Goal: Navigation & Orientation: Find specific page/section

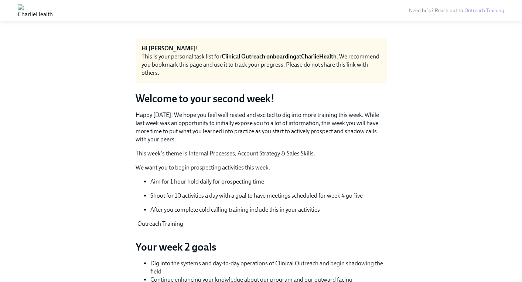
click at [53, 10] on img at bounding box center [35, 10] width 35 height 12
click at [53, 11] on img at bounding box center [35, 10] width 35 height 12
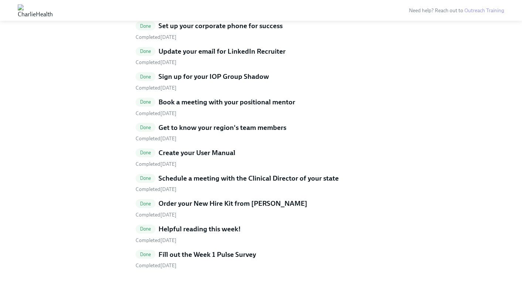
scroll to position [1406, 0]
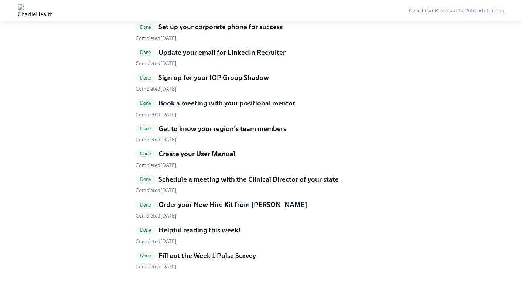
click at [232, 104] on h5 "Book a meeting with your positional mentor" at bounding box center [227, 103] width 137 height 10
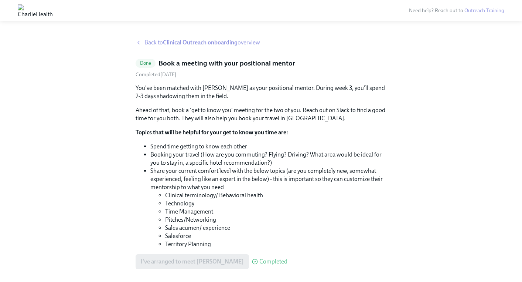
click at [195, 43] on strong "Clinical Outreach onboarding" at bounding box center [200, 42] width 75 height 7
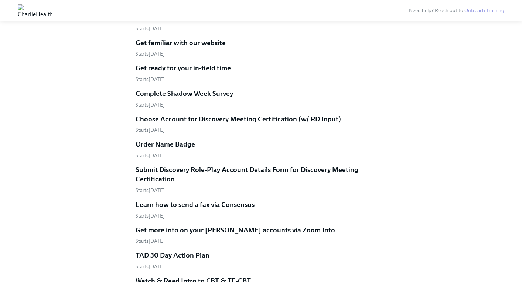
scroll to position [847, 0]
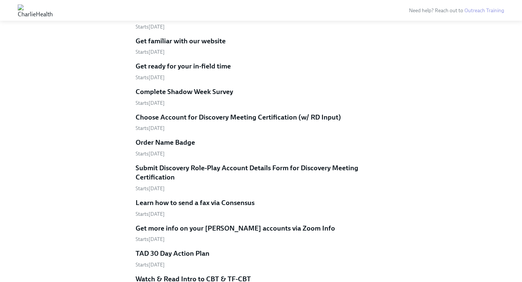
click at [203, 95] on h5 "Complete Shadow Week Survey" at bounding box center [185, 92] width 98 height 10
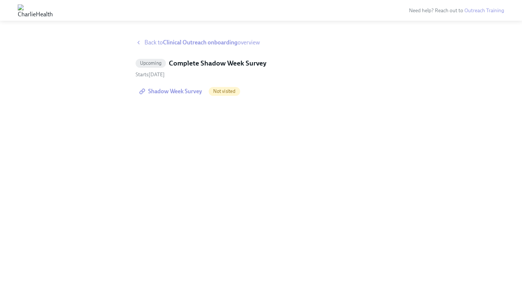
click at [155, 43] on span "Back to Clinical Outreach onboarding overview" at bounding box center [203, 42] width 116 height 8
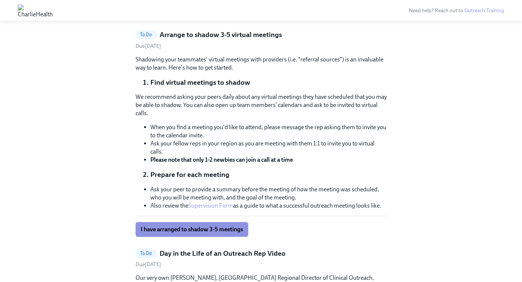
scroll to position [283, 0]
